Goal: Task Accomplishment & Management: Use online tool/utility

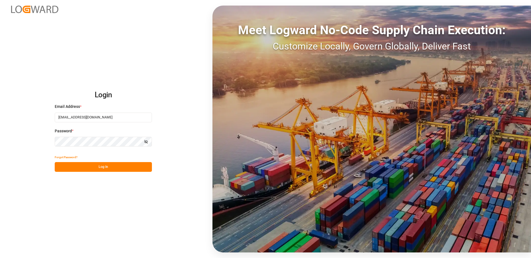
click at [98, 168] on button "Log In" at bounding box center [103, 167] width 97 height 10
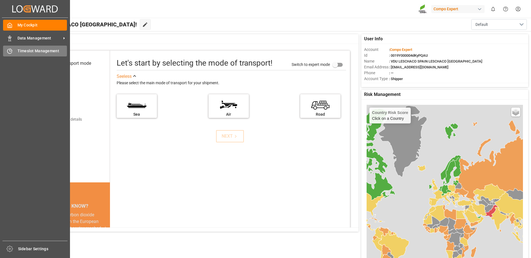
click at [12, 53] on icon at bounding box center [10, 51] width 6 height 6
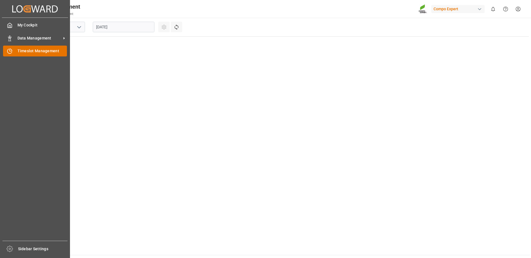
click at [37, 51] on span "Timeslot Management" at bounding box center [42, 51] width 50 height 6
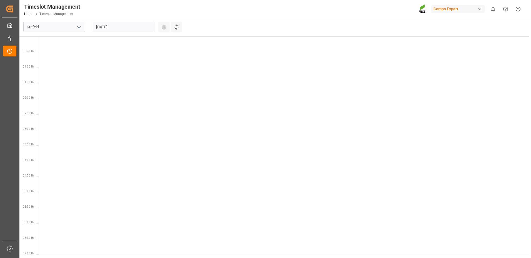
click at [109, 29] on input "[DATE]" at bounding box center [124, 27] width 62 height 11
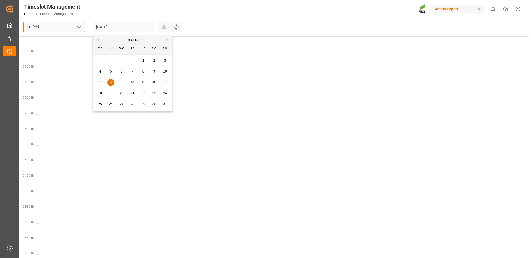
click at [60, 26] on input "Krefeld" at bounding box center [54, 27] width 62 height 11
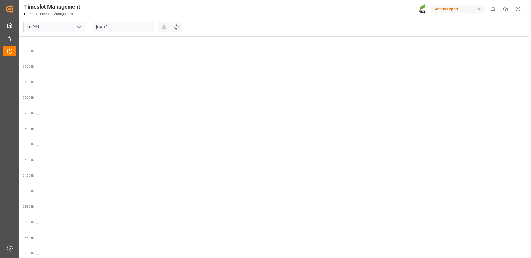
click at [77, 29] on icon "open menu" at bounding box center [79, 27] width 7 height 7
click at [47, 66] on div "La Vall d [PERSON_NAME]" at bounding box center [54, 64] width 61 height 12
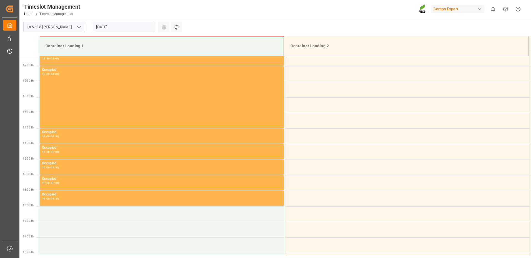
scroll to position [224, 0]
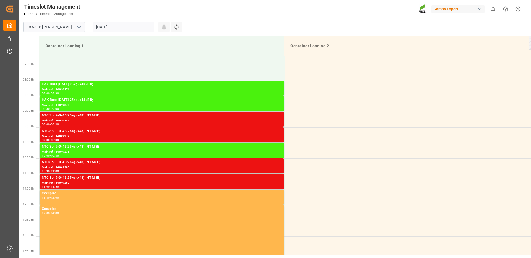
click at [136, 27] on input "[DATE]" at bounding box center [124, 27] width 62 height 11
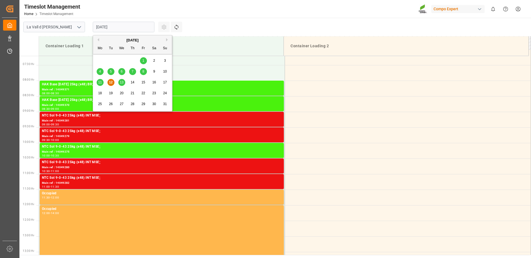
click at [123, 82] on span "13" at bounding box center [122, 82] width 4 height 4
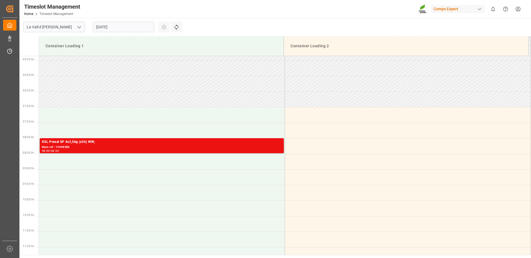
scroll to position [28, 0]
